Goal: Task Accomplishment & Management: Complete application form

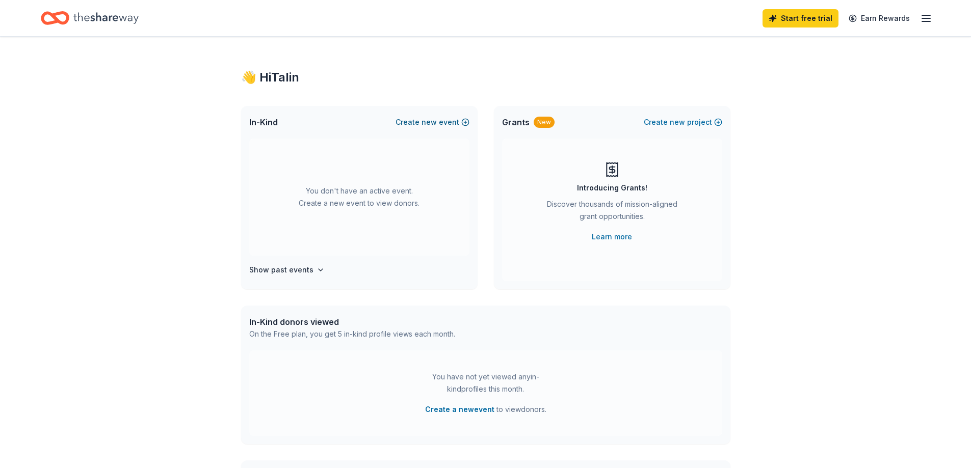
click at [449, 123] on button "Create new event" at bounding box center [432, 122] width 74 height 12
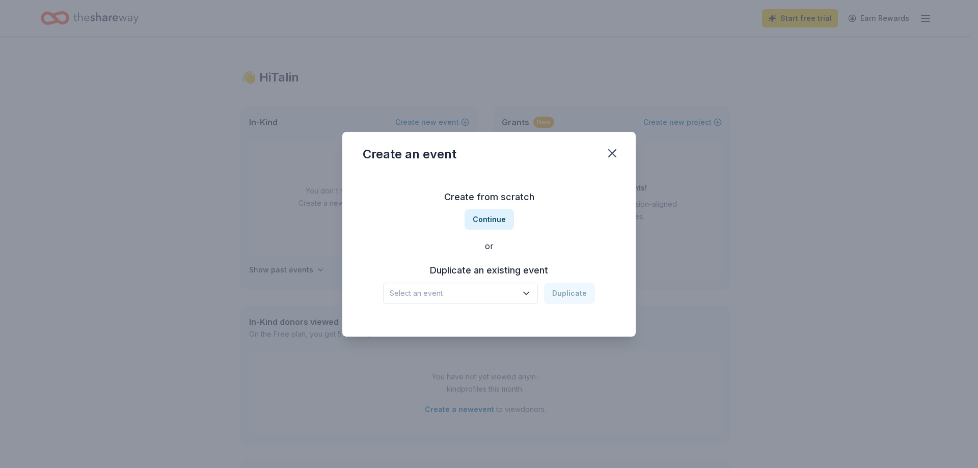
click at [467, 294] on span "Select an event" at bounding box center [453, 293] width 127 height 12
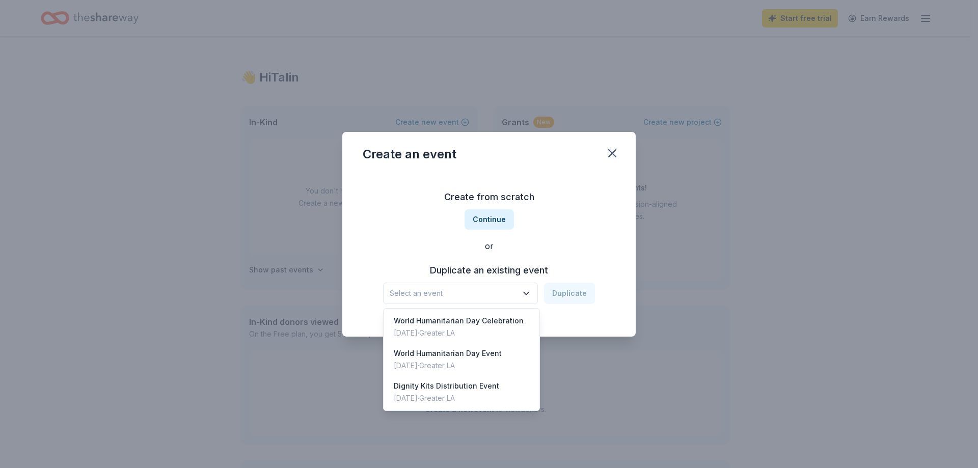
click at [613, 153] on div "Create an event Create from scratch Continue or Duplicate an existing event Sel…" at bounding box center [488, 234] width 293 height 205
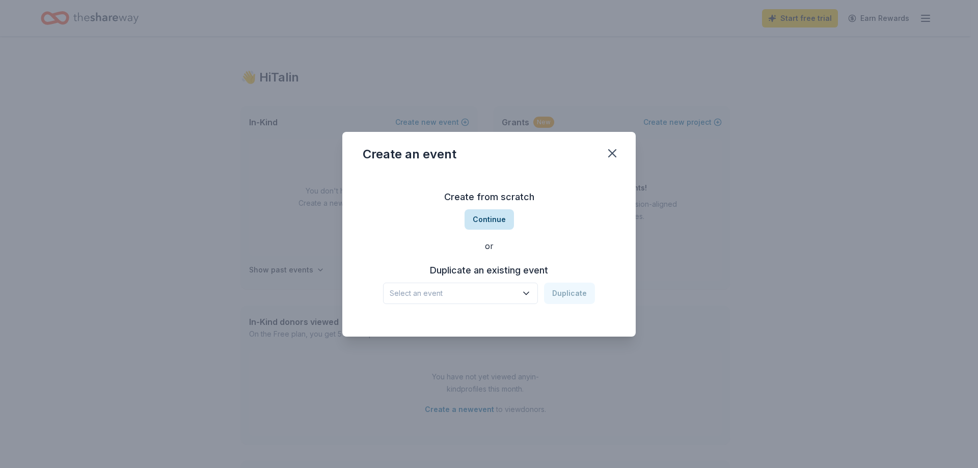
click at [493, 220] on button "Continue" at bounding box center [489, 219] width 49 height 20
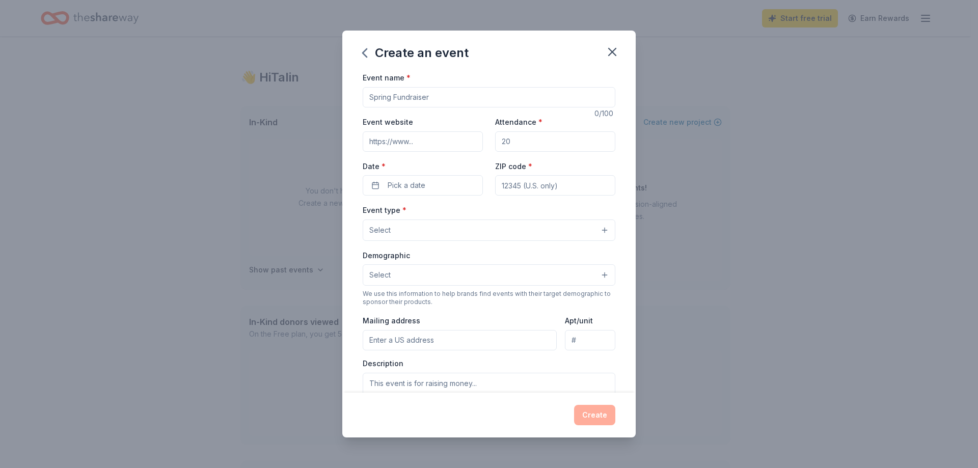
click at [528, 143] on input "Attendance *" at bounding box center [555, 141] width 120 height 20
type input "150"
click at [542, 186] on input "ZIP code *" at bounding box center [555, 185] width 120 height 20
type input "91335"
click at [435, 179] on button "Pick a date" at bounding box center [423, 185] width 120 height 20
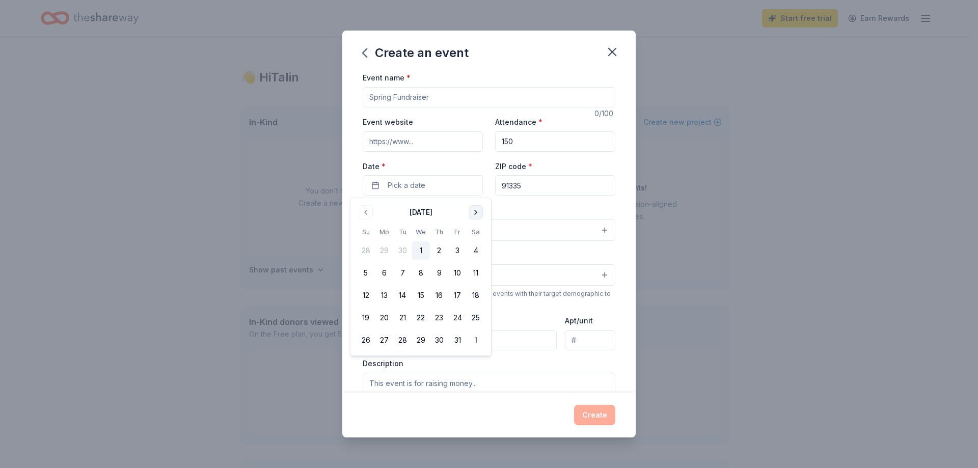
click at [475, 210] on button "Go to next month" at bounding box center [476, 212] width 14 height 14
click at [476, 321] on button "22" at bounding box center [476, 318] width 18 height 18
click at [408, 95] on input "Event name *" at bounding box center [489, 97] width 253 height 20
paste input "Hot Meals and Hygiene Community Event"
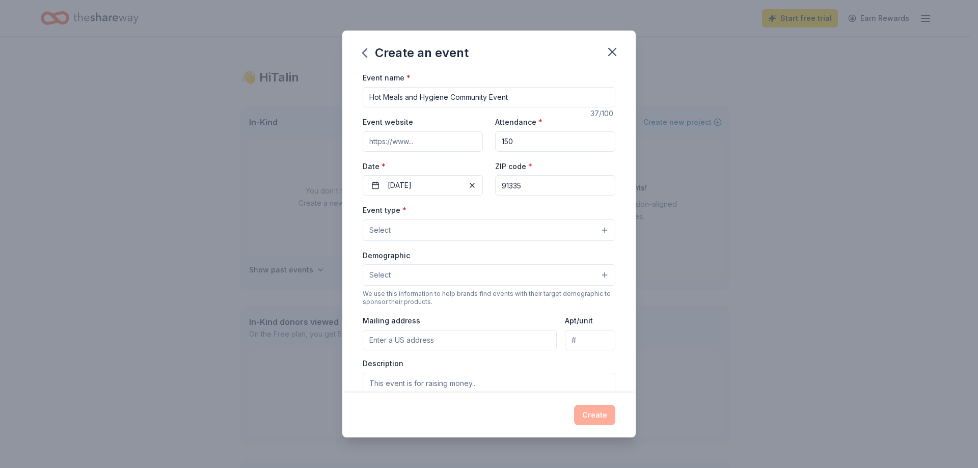
type input "Hot Meals and Hygiene Community Event"
click at [424, 226] on button "Select" at bounding box center [489, 230] width 253 height 21
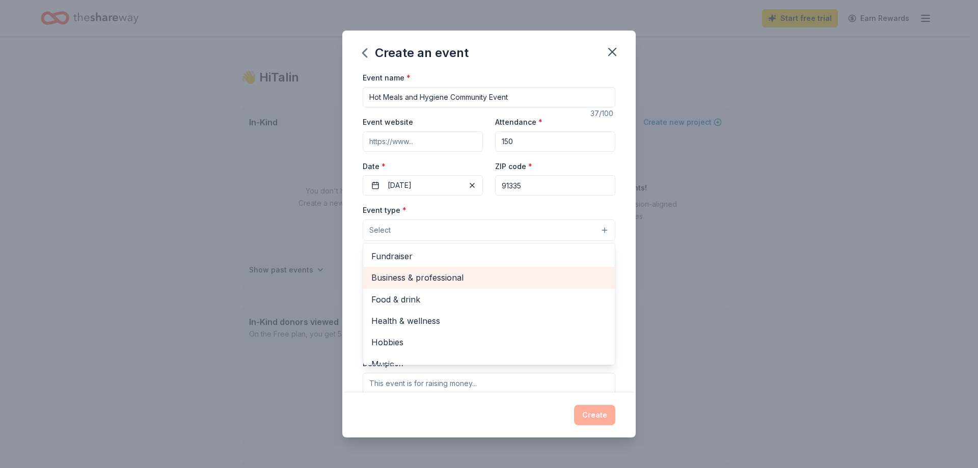
scroll to position [34, 0]
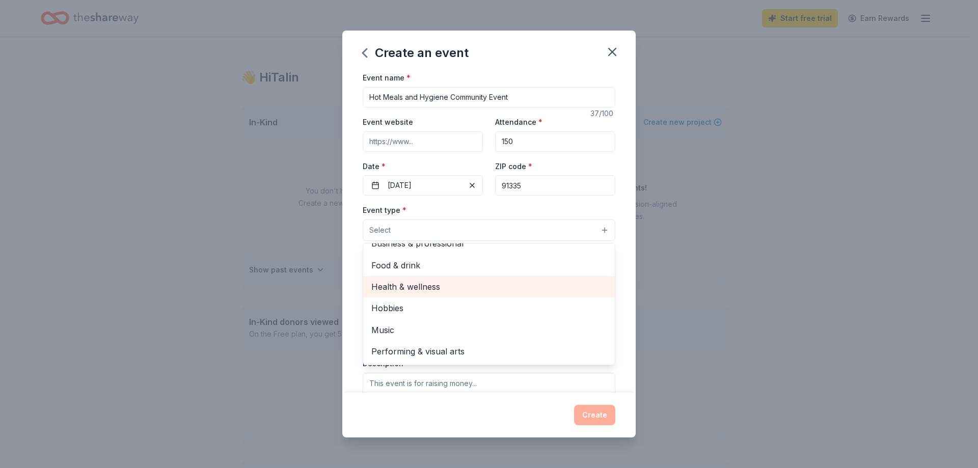
click at [441, 286] on span "Health & wellness" at bounding box center [488, 286] width 235 height 13
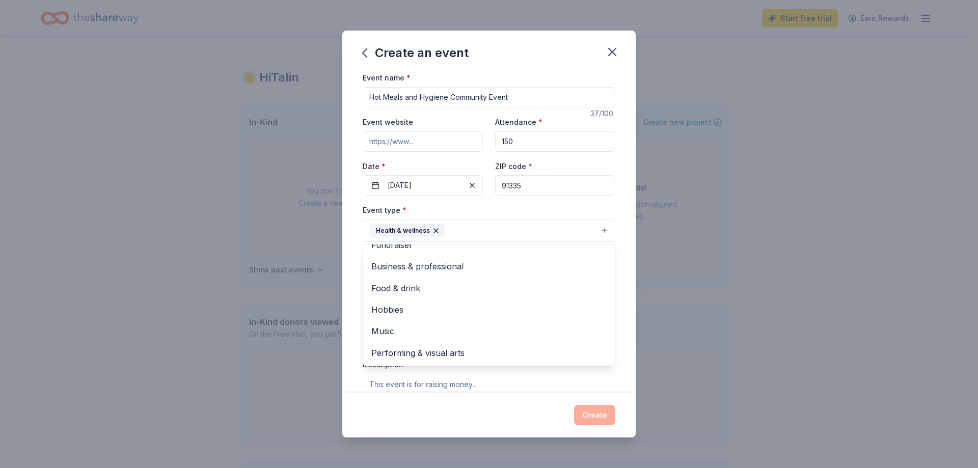
click at [815, 245] on div "Create an event Event name * Hot Meals and Hygiene Community Event 37 /100 Even…" at bounding box center [489, 234] width 978 height 468
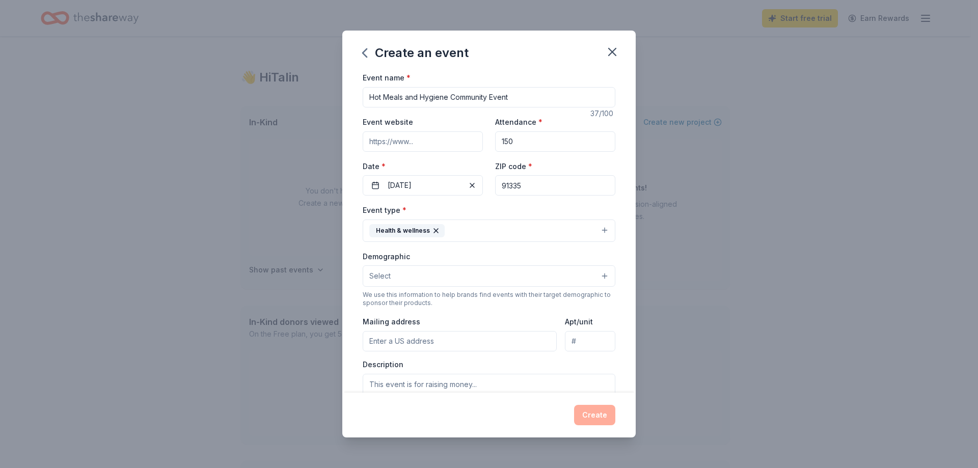
click at [408, 279] on button "Select" at bounding box center [489, 275] width 253 height 21
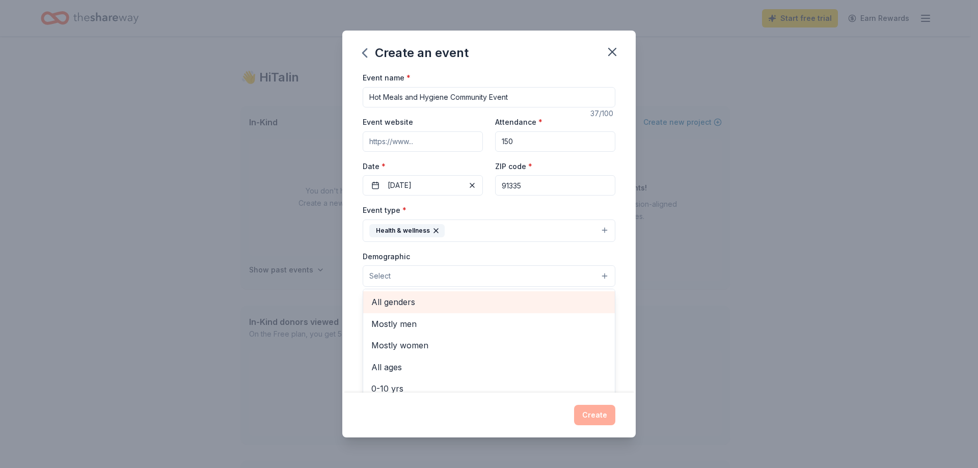
click at [421, 305] on span "All genders" at bounding box center [488, 302] width 235 height 13
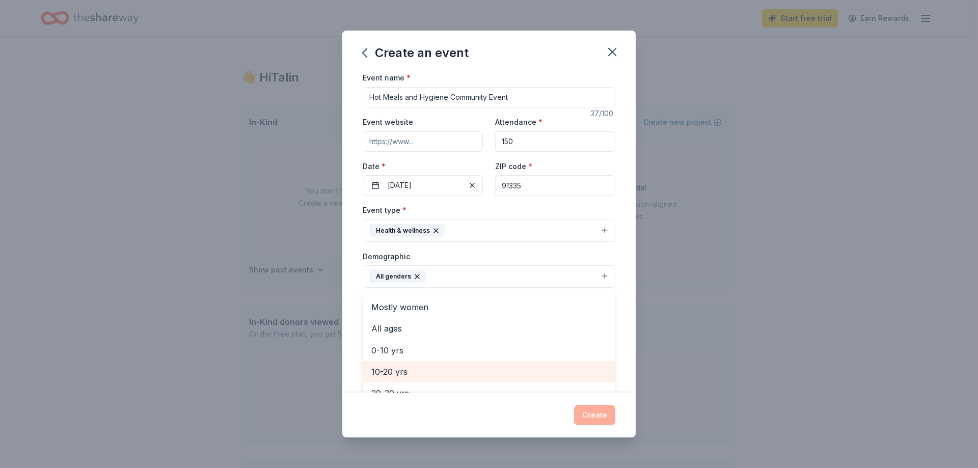
scroll to position [0, 0]
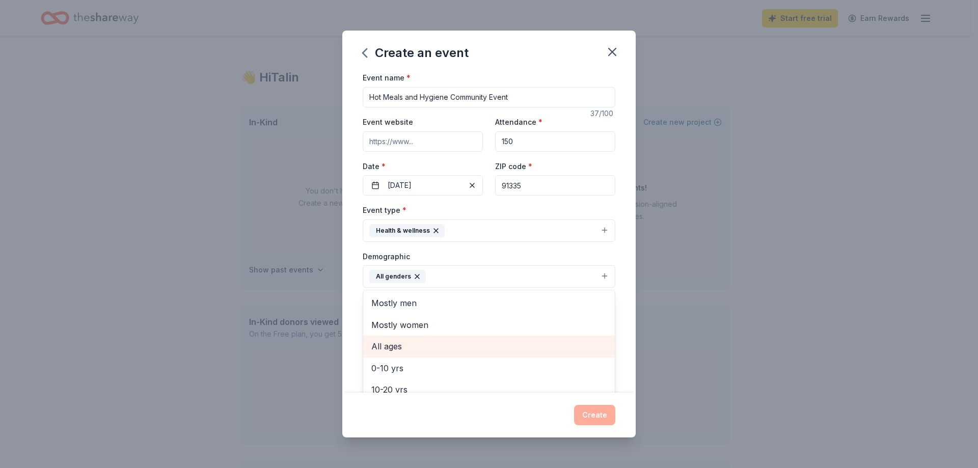
click at [400, 343] on span "All ages" at bounding box center [488, 346] width 235 height 13
click at [747, 282] on div "Create an event Event name * Hot Meals and Hygiene Community Event 37 /100 Even…" at bounding box center [489, 234] width 978 height 468
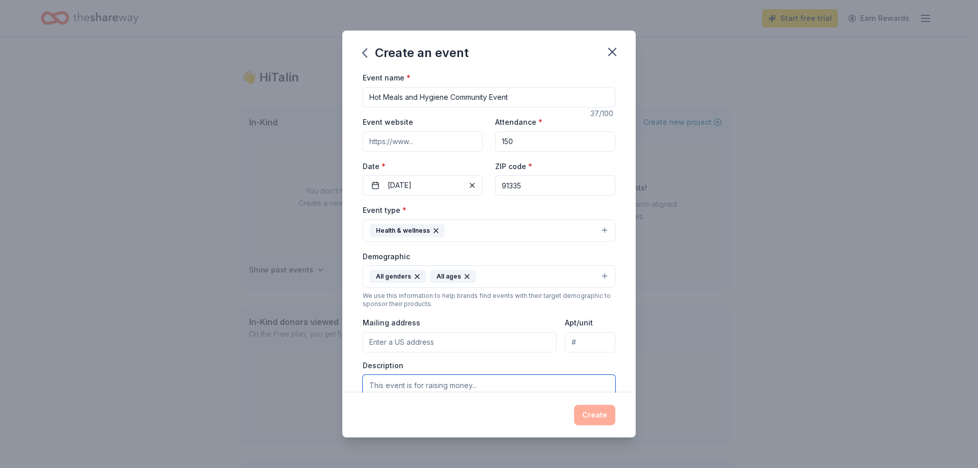
click at [409, 384] on textarea at bounding box center [489, 398] width 253 height 46
paste textarea "Allied Cultures will be having another Hot Meals and Hygiene Event on Saturday,…"
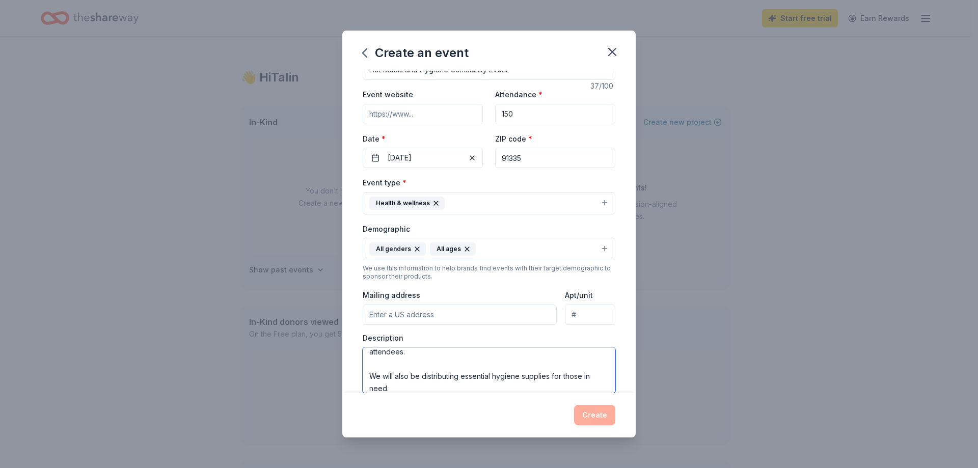
type textarea "Allied Cultures will be having another Hot Meals and Hygiene Event on Saturday,…"
click at [417, 314] on input "Mailing address" at bounding box center [460, 315] width 194 height 20
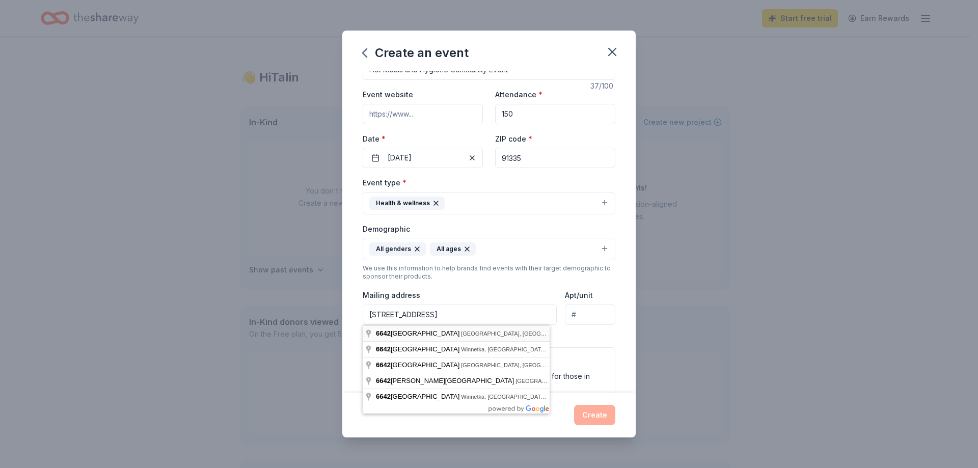
type input "6642 Reseda Boulevard, Los Angeles, CA, 91335"
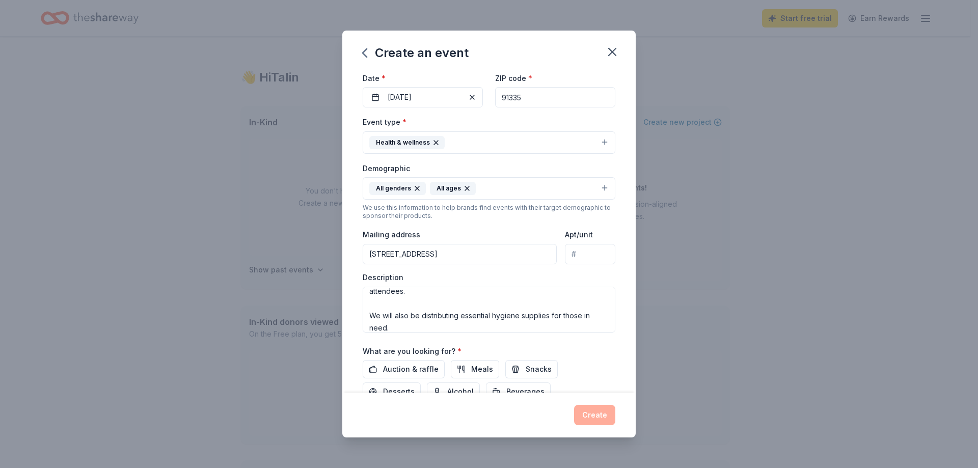
scroll to position [129, 0]
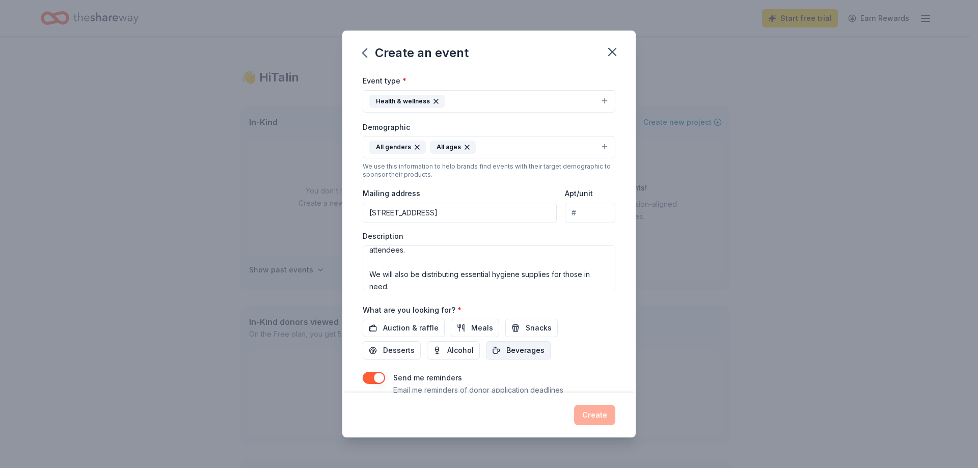
click at [517, 353] on span "Beverages" at bounding box center [525, 350] width 38 height 12
click at [531, 327] on span "Snacks" at bounding box center [539, 328] width 26 height 12
click at [474, 327] on span "Meals" at bounding box center [482, 328] width 22 height 12
click at [400, 355] on span "Desserts" at bounding box center [399, 350] width 32 height 12
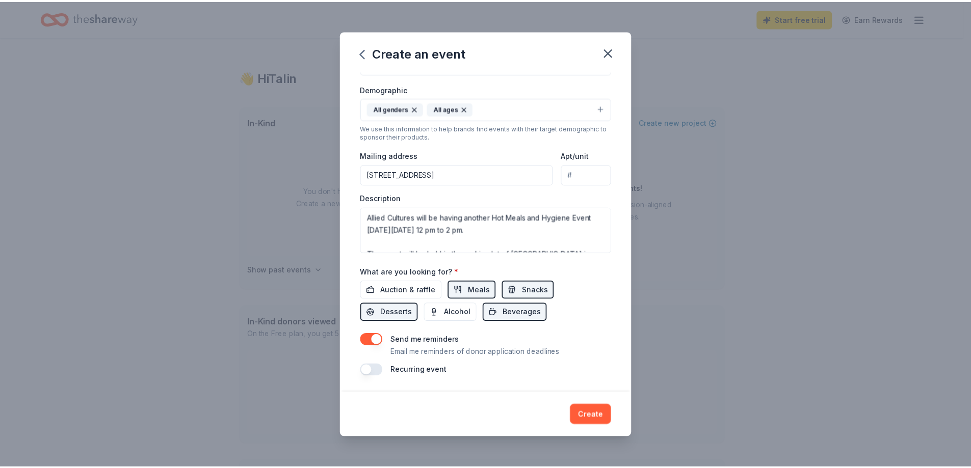
scroll to position [51, 0]
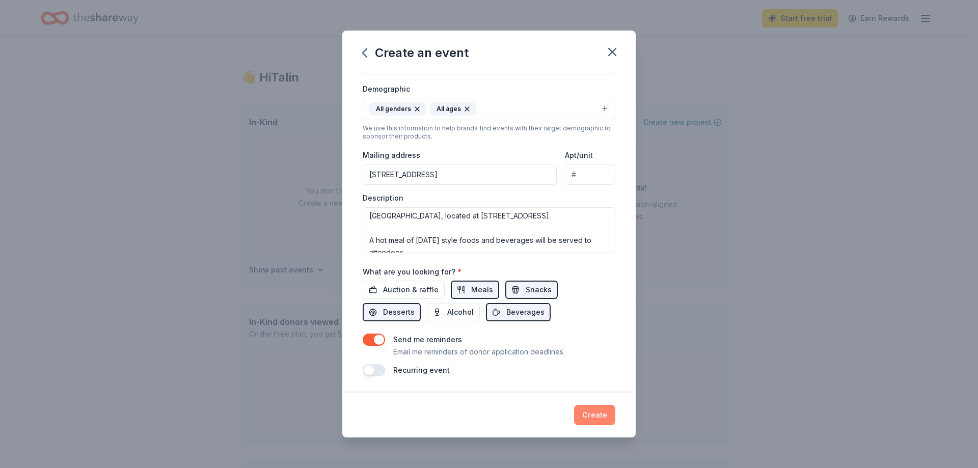
click at [594, 410] on button "Create" at bounding box center [594, 415] width 41 height 20
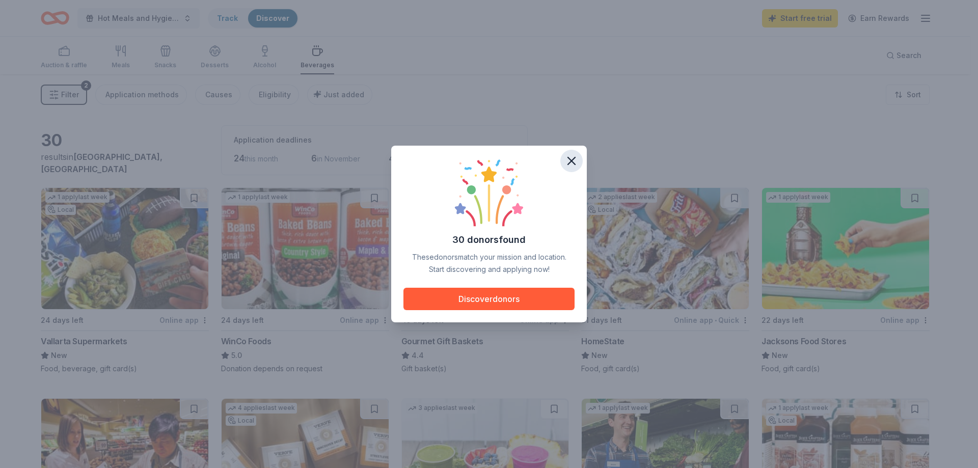
click at [573, 160] on icon "button" at bounding box center [571, 160] width 7 height 7
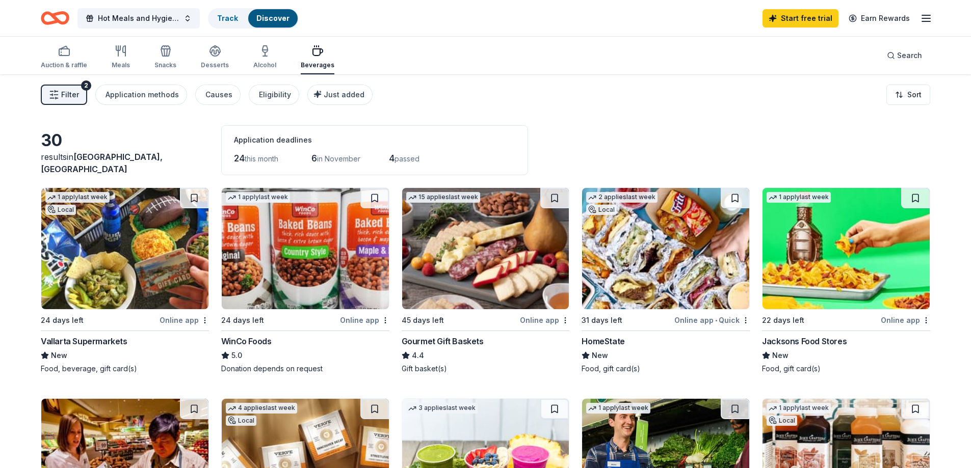
click at [133, 262] on img at bounding box center [124, 248] width 167 height 121
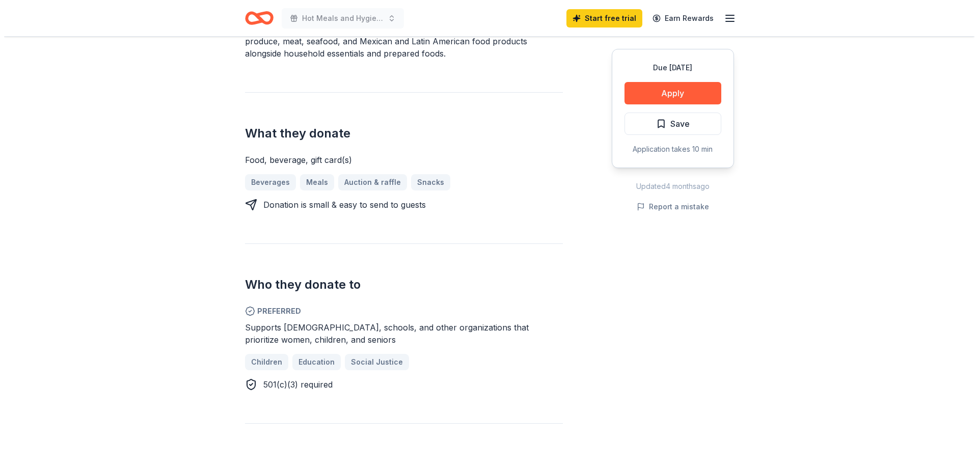
scroll to position [509, 0]
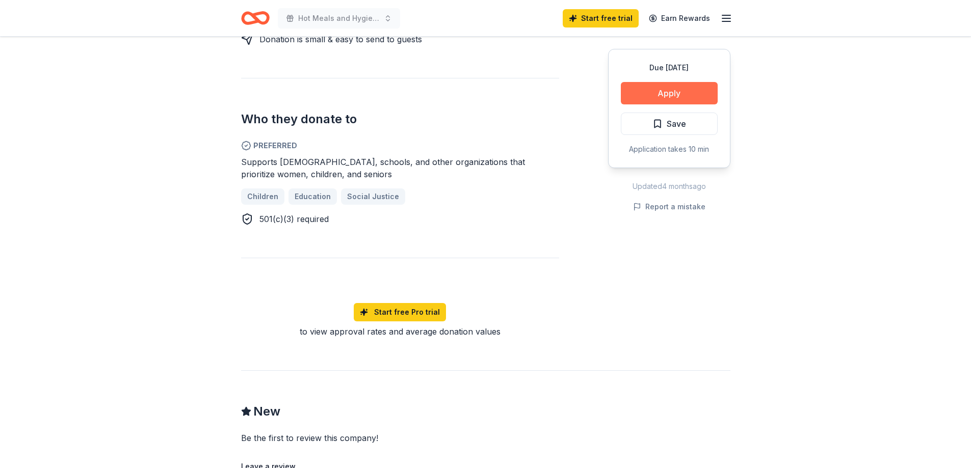
click at [669, 94] on button "Apply" at bounding box center [669, 93] width 97 height 22
